Goal: Information Seeking & Learning: Find specific fact

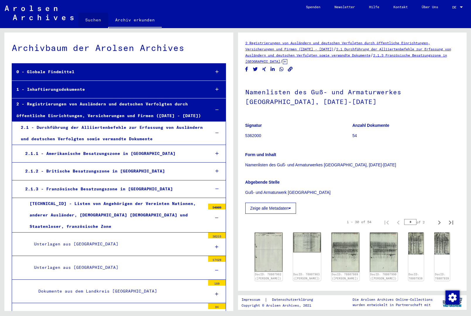
click at [95, 24] on link "Suchen" at bounding box center [93, 20] width 30 height 14
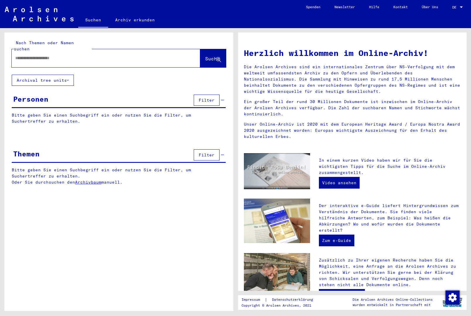
click at [72, 55] on input "text" at bounding box center [98, 58] width 167 height 6
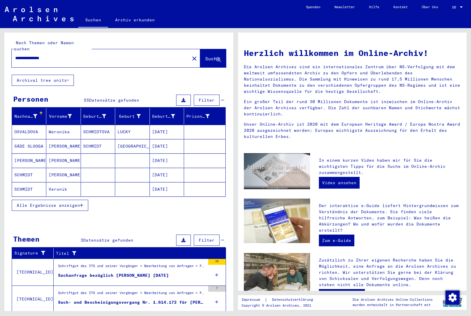
click at [69, 203] on span "Alle Ergebnisse anzeigen" at bounding box center [48, 205] width 63 height 5
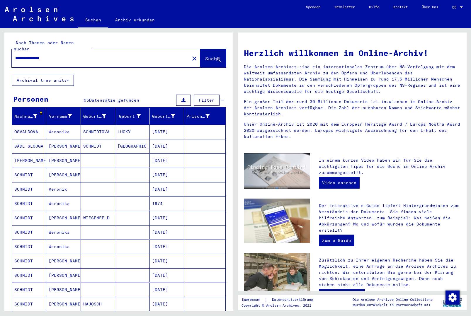
scroll to position [15, 0]
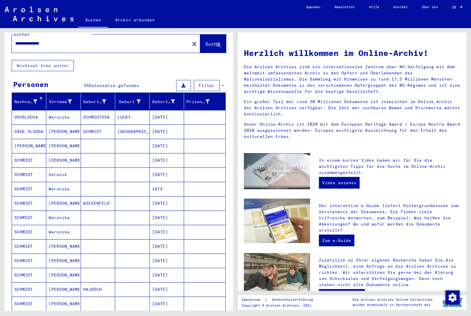
click at [92, 230] on mat-cell at bounding box center [98, 232] width 34 height 14
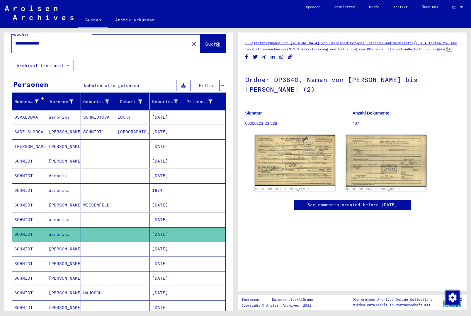
click at [118, 41] on div "**********" at bounding box center [99, 43] width 174 height 13
click at [118, 40] on input "**********" at bounding box center [100, 43] width 171 height 6
type input "**********"
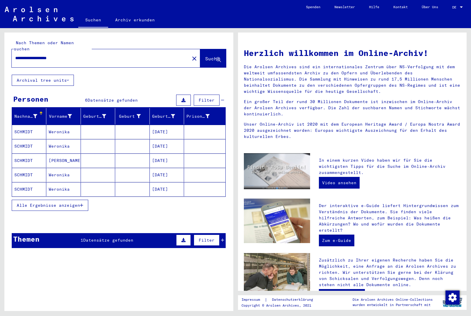
click at [173, 139] on mat-cell "[DATE]" at bounding box center [167, 146] width 34 height 14
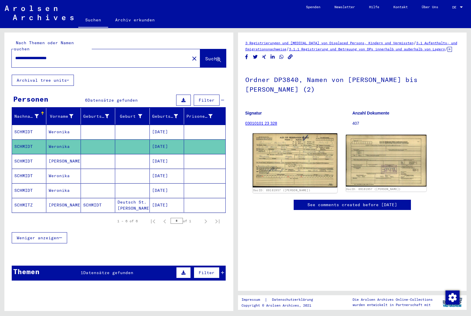
click at [285, 177] on img at bounding box center [294, 160] width 85 height 54
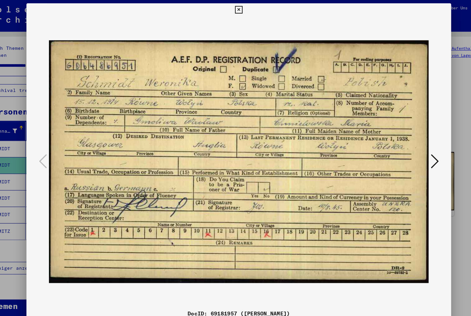
click at [239, 11] on icon at bounding box center [235, 8] width 7 height 7
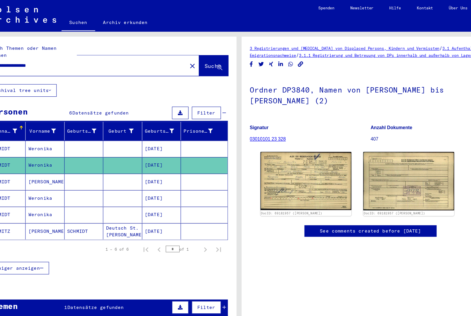
click at [122, 203] on mat-cell "Deutsch St. [PERSON_NAME]" at bounding box center [132, 205] width 34 height 14
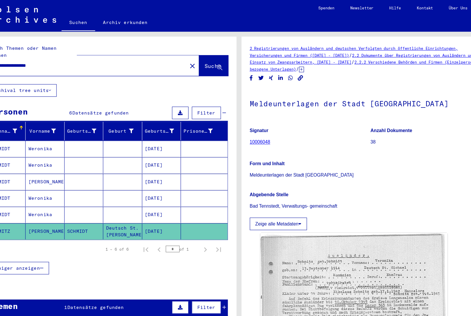
click at [122, 188] on mat-cell at bounding box center [132, 190] width 34 height 14
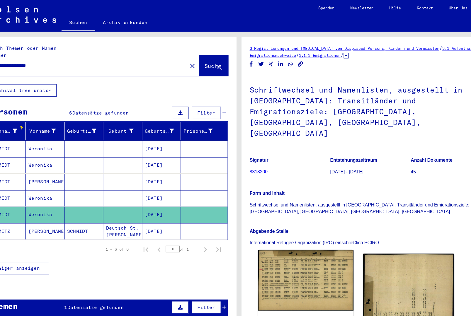
click at [279, 222] on img at bounding box center [294, 249] width 85 height 54
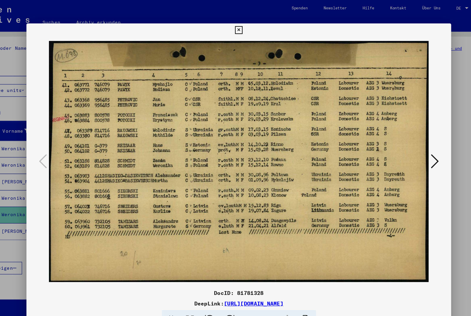
click at [239, 25] on icon at bounding box center [235, 26] width 7 height 7
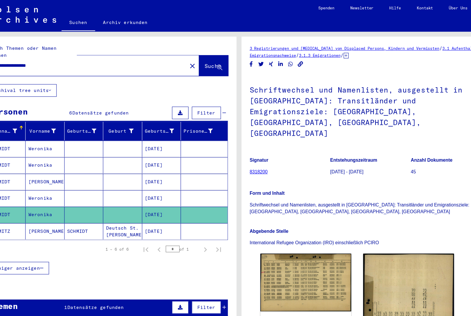
click at [333, 51] on icon at bounding box center [330, 49] width 4 height 5
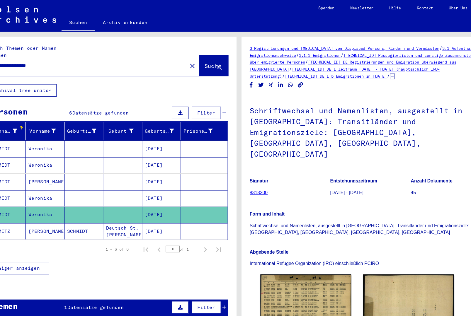
scroll to position [16, 0]
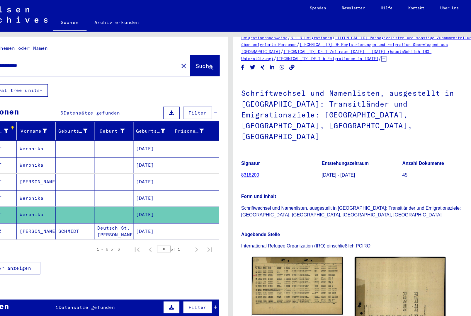
click at [150, 169] on mat-cell "[DATE]" at bounding box center [167, 176] width 34 height 14
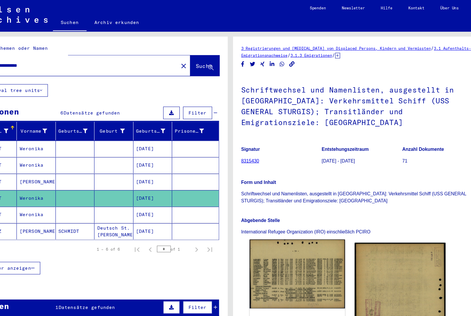
click at [273, 226] on img at bounding box center [294, 242] width 85 height 61
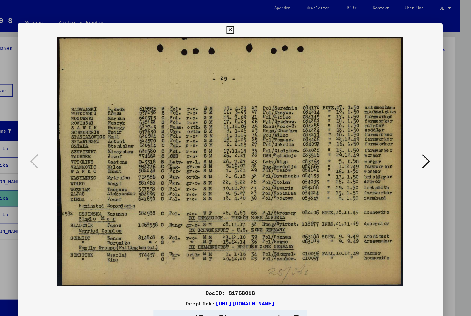
click at [239, 28] on icon at bounding box center [235, 26] width 7 height 7
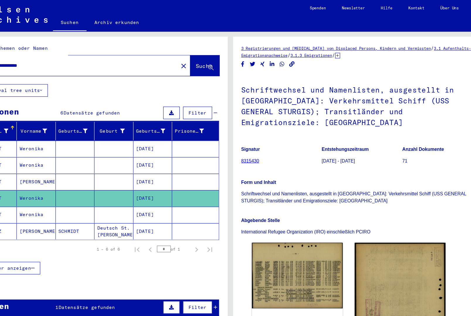
click at [150, 157] on mat-cell "[DATE]" at bounding box center [167, 161] width 34 height 14
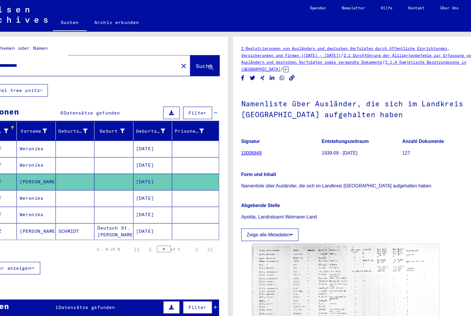
click at [150, 146] on mat-cell "[DATE]" at bounding box center [167, 146] width 34 height 14
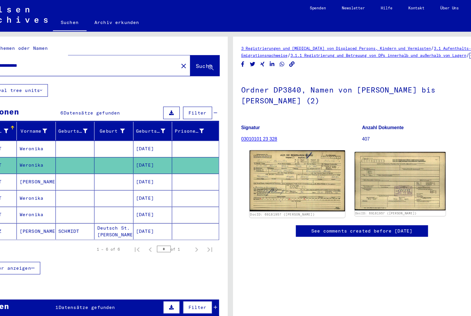
click at [276, 151] on img at bounding box center [294, 160] width 85 height 54
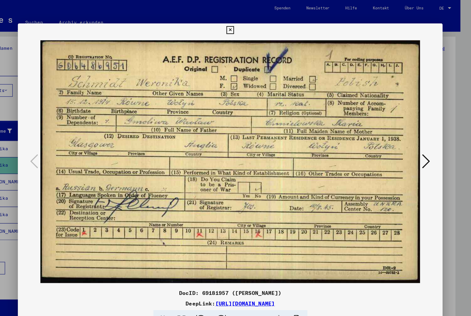
click at [239, 28] on icon at bounding box center [235, 26] width 7 height 7
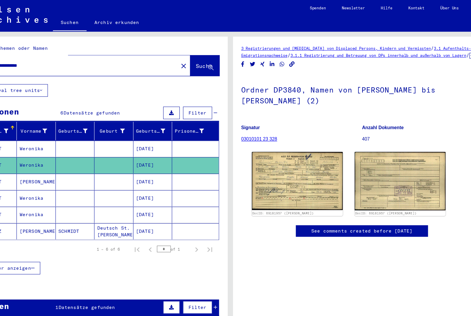
click at [447, 52] on icon at bounding box center [449, 49] width 4 height 5
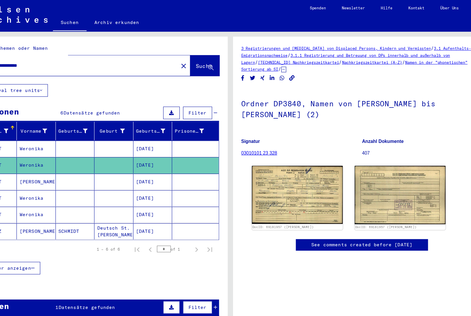
click at [287, 71] on icon "Copy link" at bounding box center [290, 69] width 6 height 5
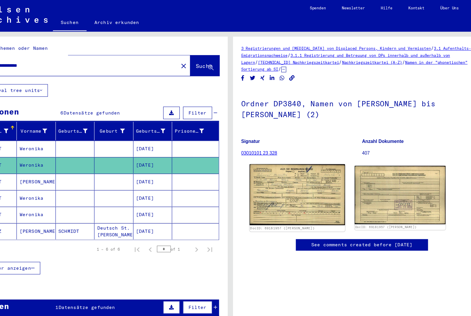
click at [252, 164] on img at bounding box center [294, 173] width 85 height 54
